Goal: Information Seeking & Learning: Learn about a topic

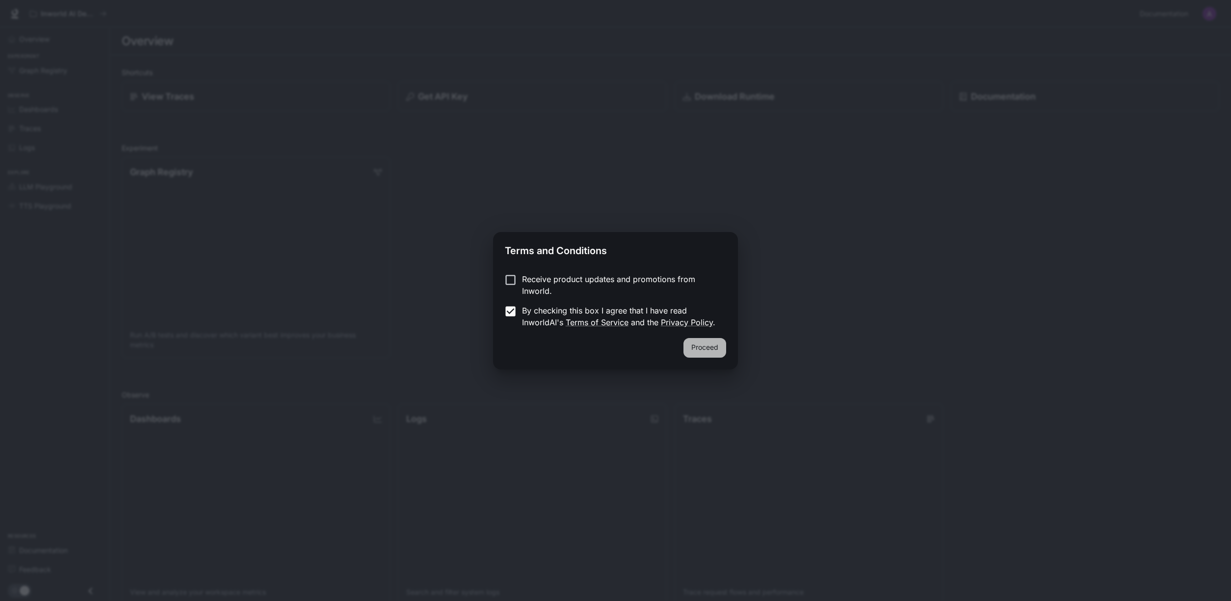
click at [705, 344] on button "Proceed" at bounding box center [705, 348] width 43 height 20
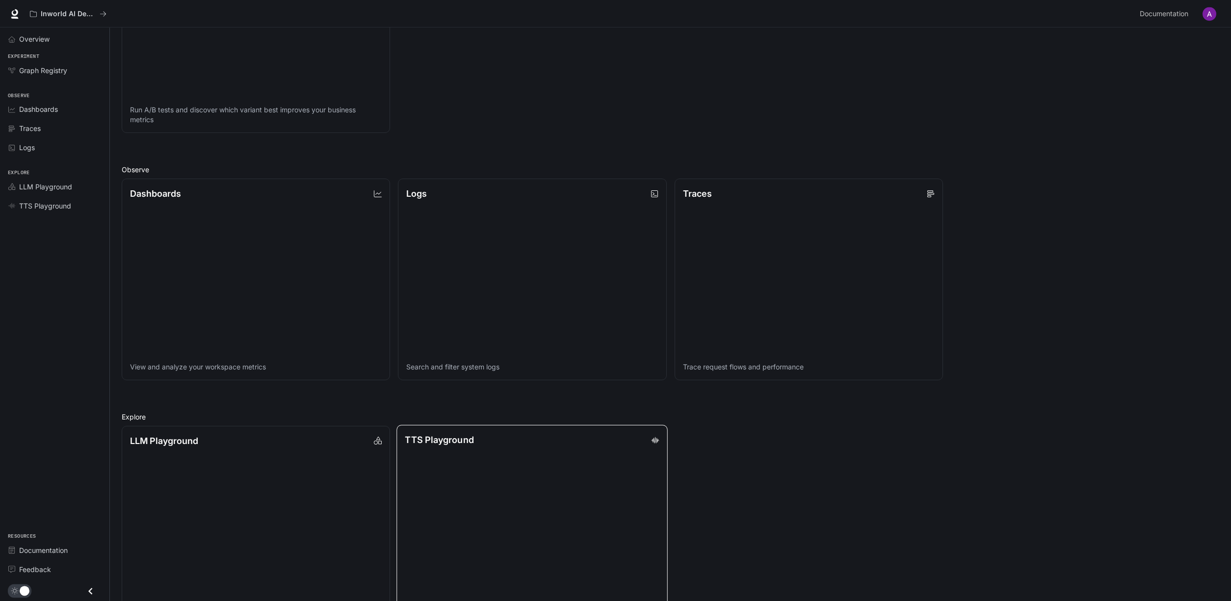
scroll to position [263, 0]
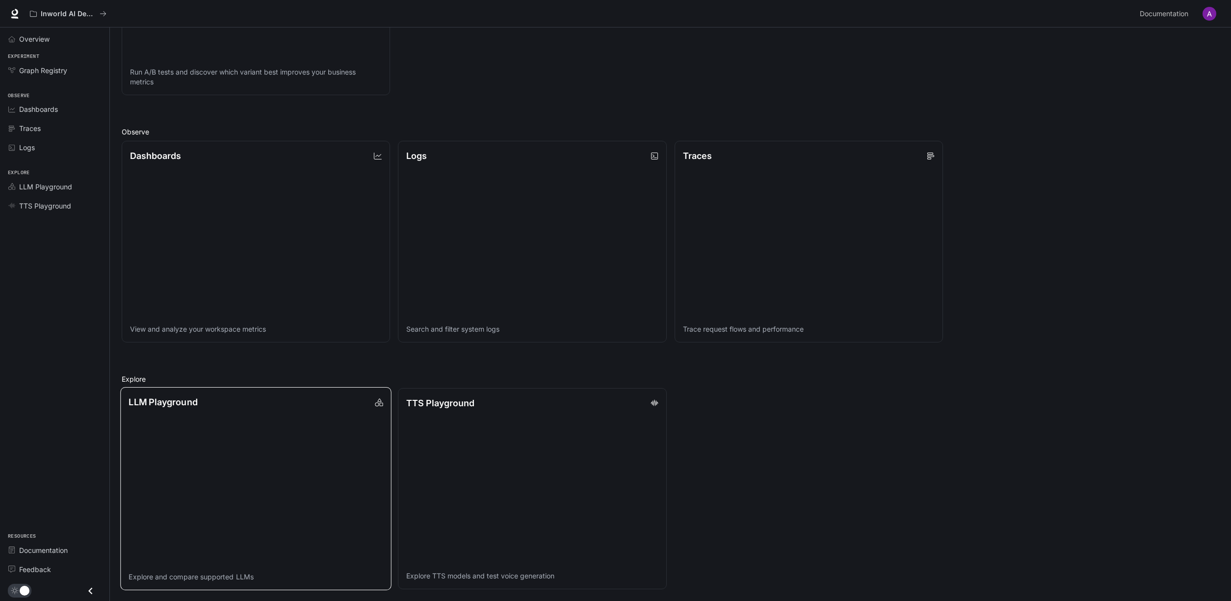
click at [316, 426] on link "LLM Playground Explore and compare supported LLMs" at bounding box center [255, 489] width 271 height 204
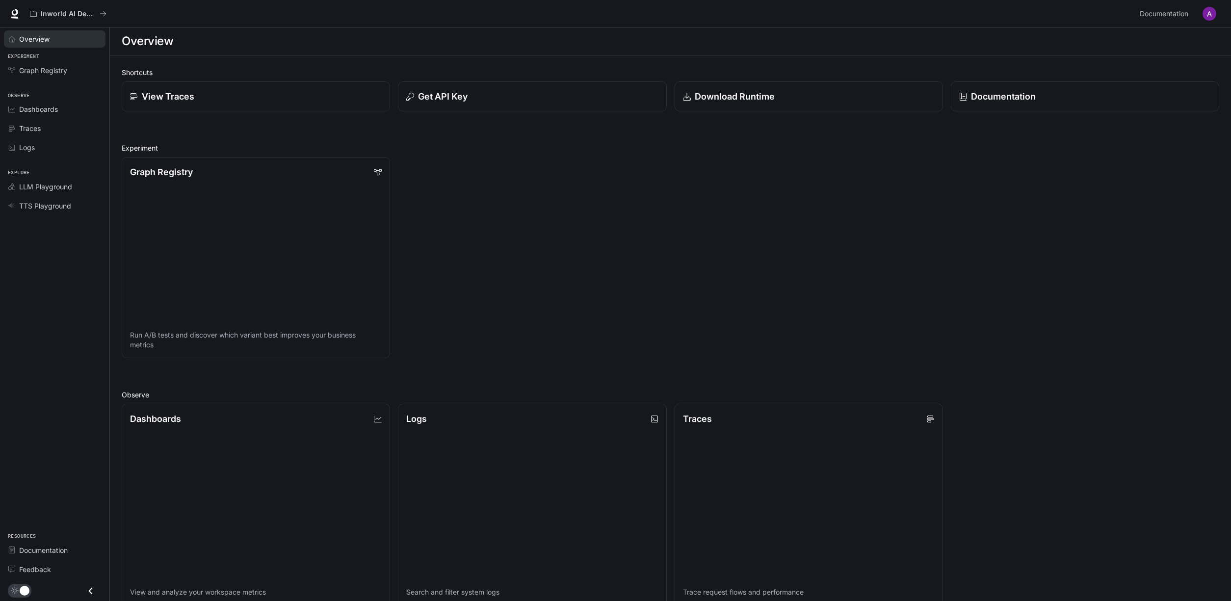
click at [60, 38] on div "Overview" at bounding box center [60, 39] width 82 height 10
click at [61, 17] on p "Inworld AI Demos" at bounding box center [68, 14] width 55 height 8
click at [1186, 12] on span "Documentation" at bounding box center [1164, 14] width 49 height 12
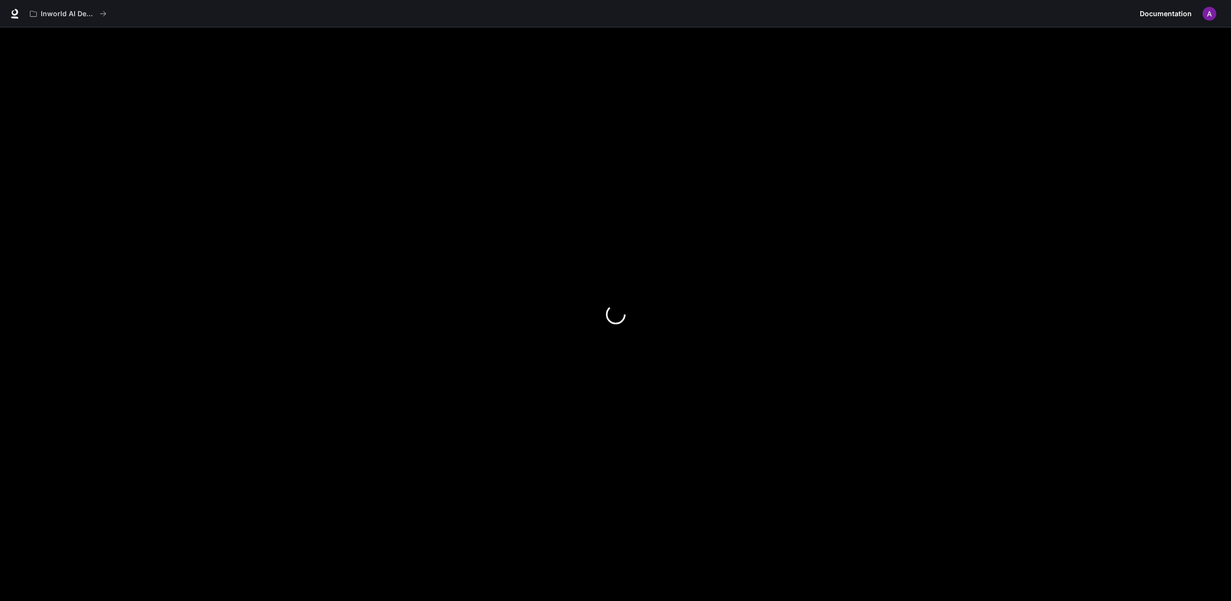
click at [1211, 19] on img "button" at bounding box center [1210, 14] width 14 height 14
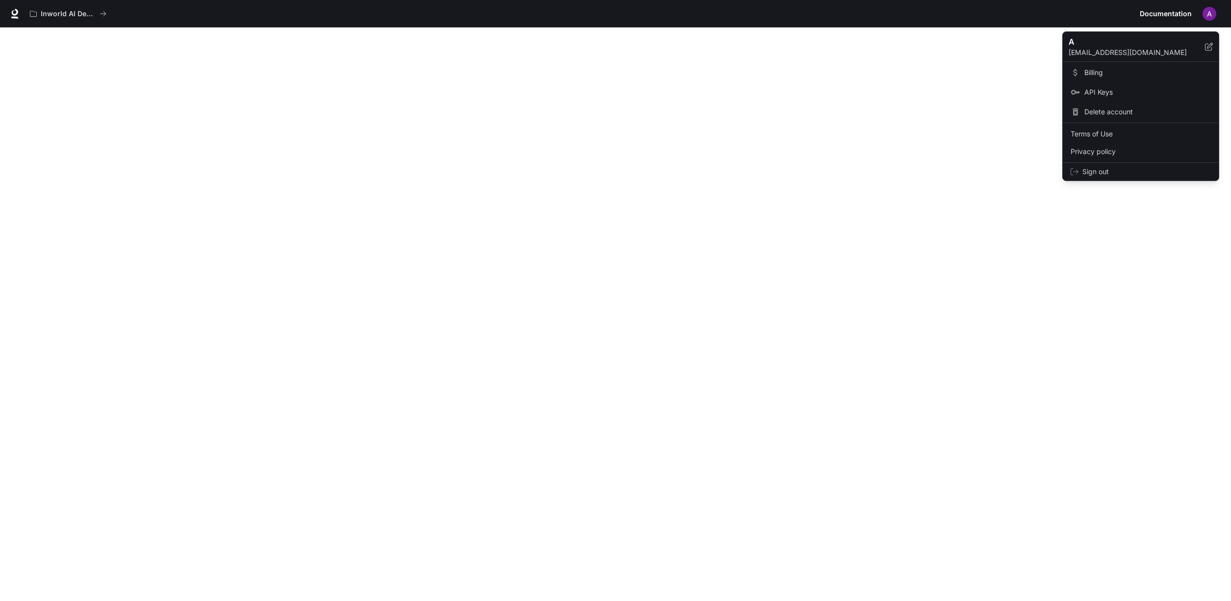
drag, startPoint x: 1092, startPoint y: 287, endPoint x: 673, endPoint y: 186, distance: 430.7
click at [1090, 287] on div at bounding box center [615, 300] width 1231 height 601
